Goal: Task Accomplishment & Management: Manage account settings

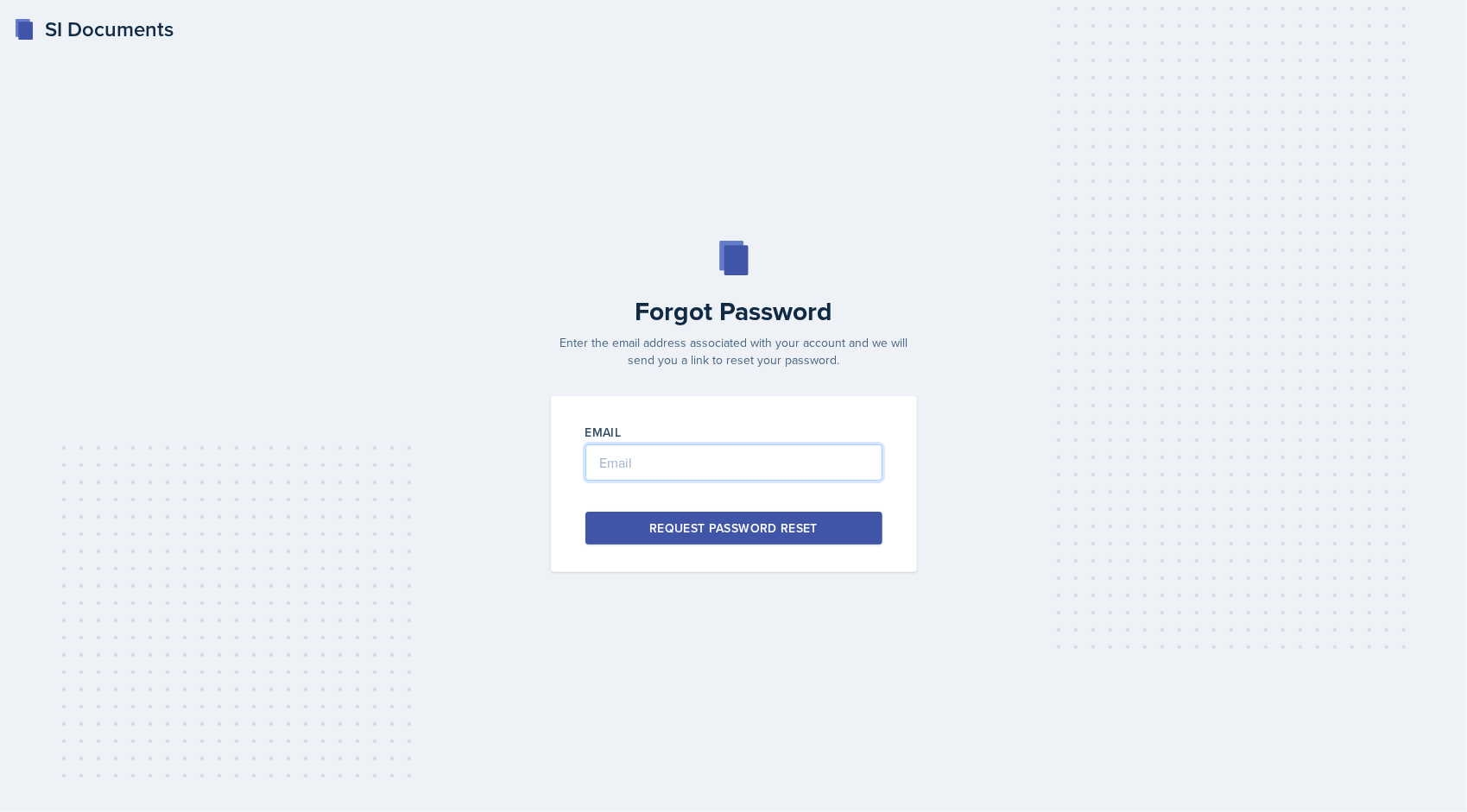
click at [741, 450] on input "email" at bounding box center [734, 463] width 297 height 36
type input "[PERSON_NAME][EMAIL_ADDRESS][DOMAIN_NAME]"
click at [768, 524] on div "Request Password Reset" at bounding box center [733, 528] width 169 height 17
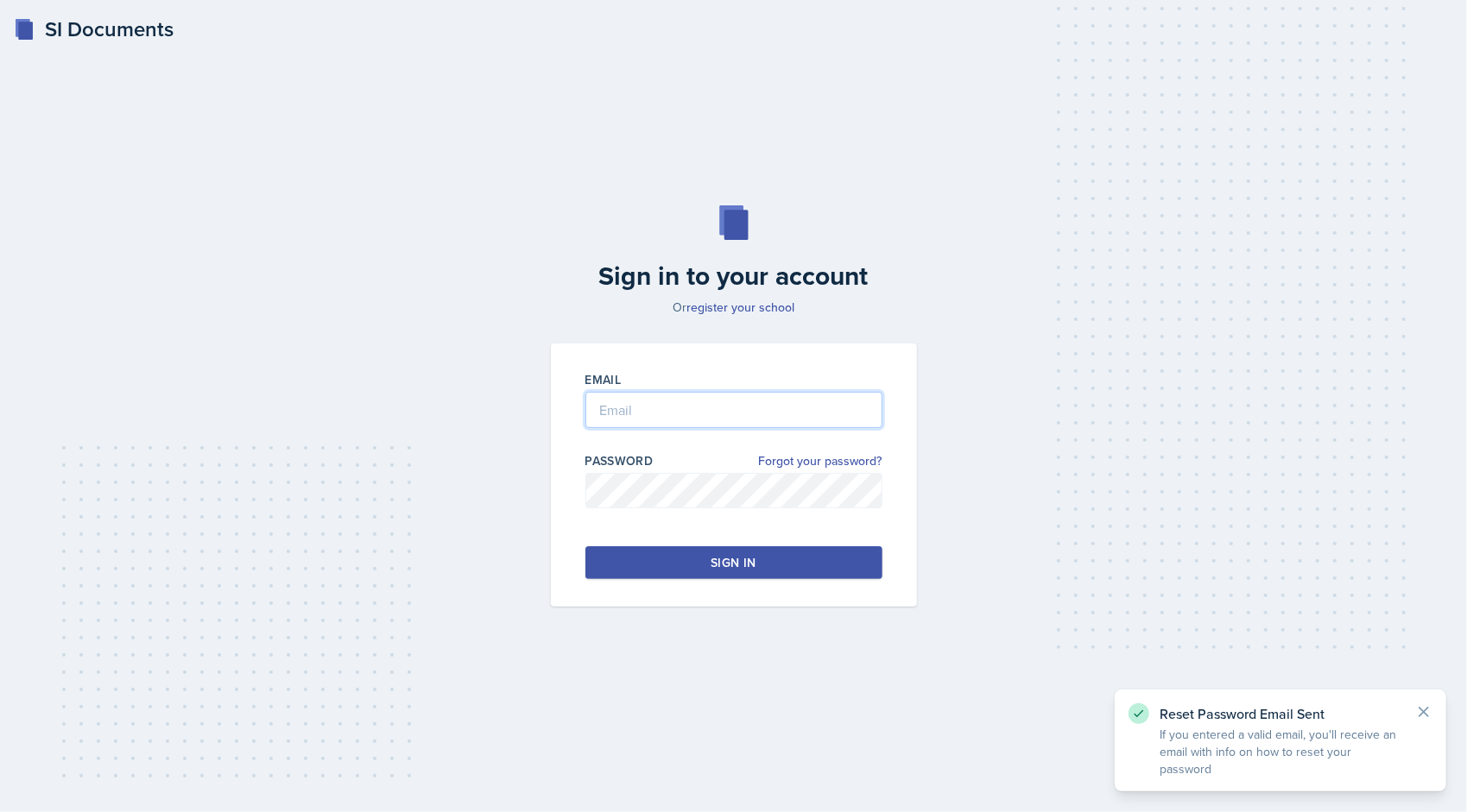
click at [656, 405] on input "email" at bounding box center [734, 410] width 297 height 36
type input "[PERSON_NAME][EMAIL_ADDRESS][DOMAIN_NAME]"
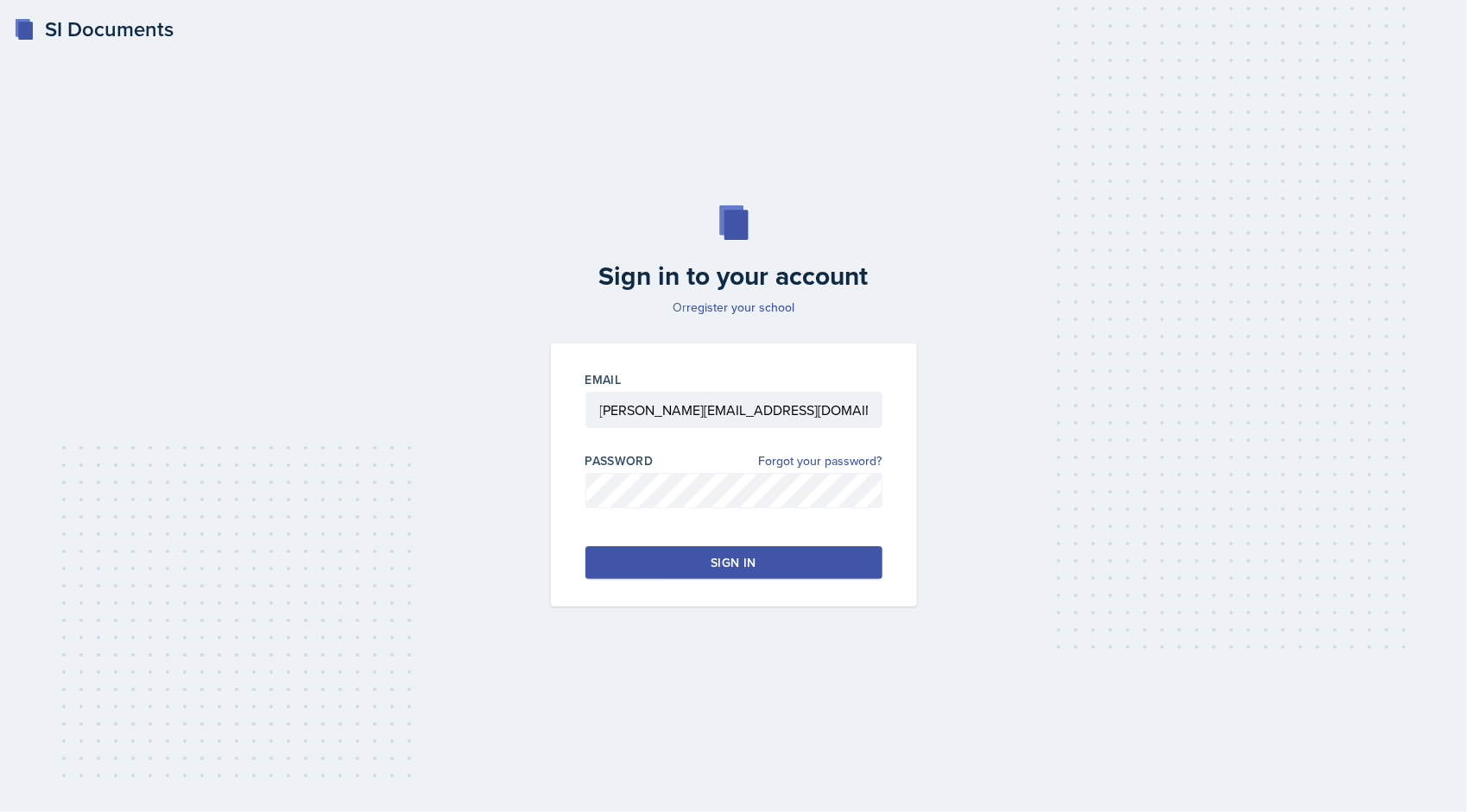
click at [741, 558] on div "Sign in" at bounding box center [733, 563] width 45 height 17
click at [683, 566] on button "Sign in" at bounding box center [734, 562] width 297 height 32
